Goal: Find specific page/section: Find specific page/section

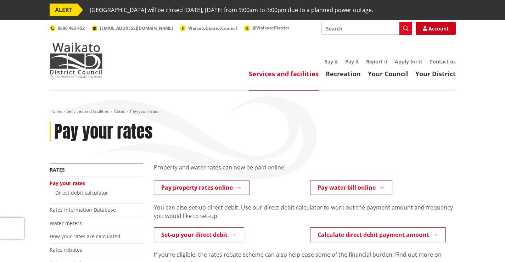
click at [429, 27] on link "Account" at bounding box center [436, 28] width 40 height 13
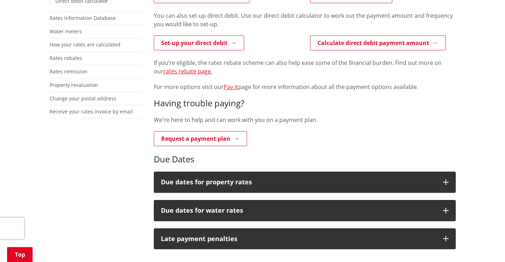
scroll to position [195, 0]
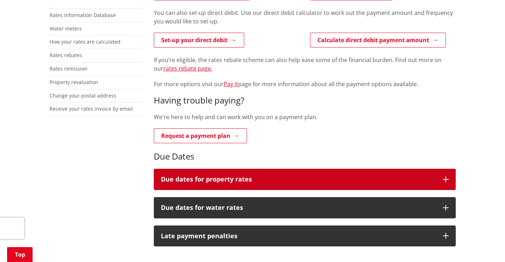
click at [208, 180] on h3 "Due dates for property rates" at bounding box center [298, 179] width 275 height 7
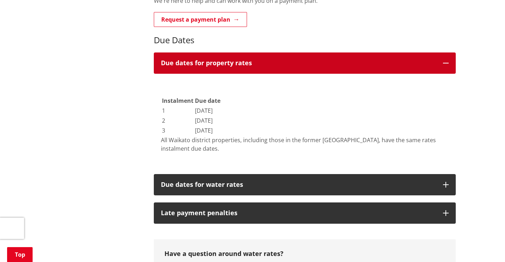
scroll to position [325, 0]
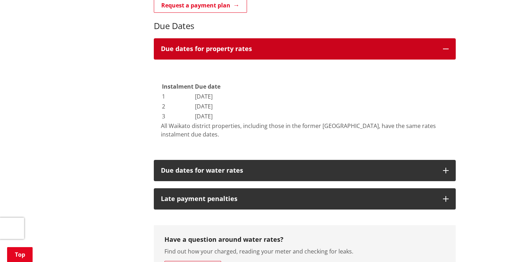
click at [212, 46] on h3 "Due dates for property rates" at bounding box center [298, 48] width 275 height 7
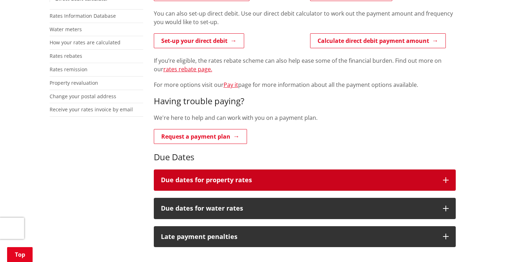
scroll to position [141, 0]
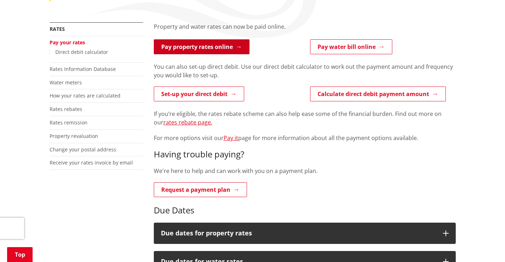
click at [202, 51] on link "Pay property rates online" at bounding box center [202, 46] width 96 height 15
